Goal: Task Accomplishment & Management: Manage account settings

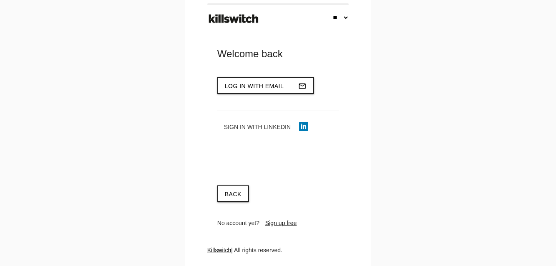
select select "**"
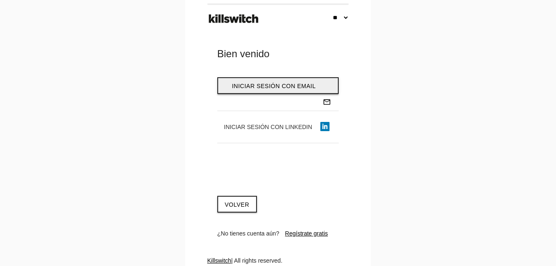
click at [261, 86] on span "Iniciar sesión con email" at bounding box center [274, 86] width 84 height 7
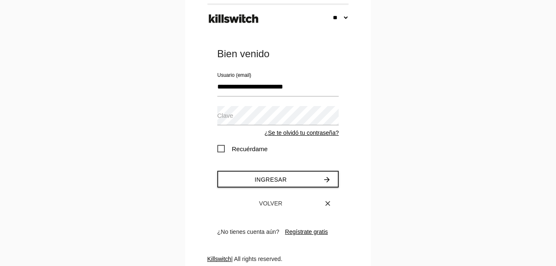
click at [227, 118] on label "Clave" at bounding box center [225, 116] width 16 height 10
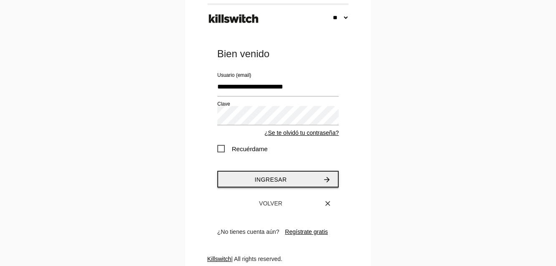
click at [272, 176] on span "Ingresar" at bounding box center [271, 179] width 32 height 7
click at [288, 179] on button "Ingresar arrow_forward" at bounding box center [277, 179] width 121 height 17
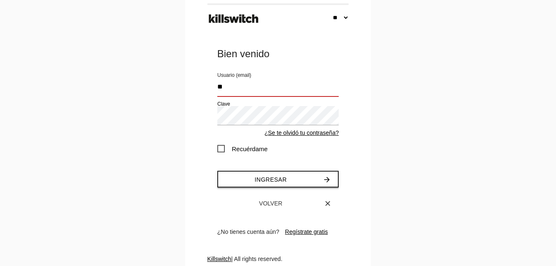
type input "*"
